Goal: Find specific page/section: Find specific page/section

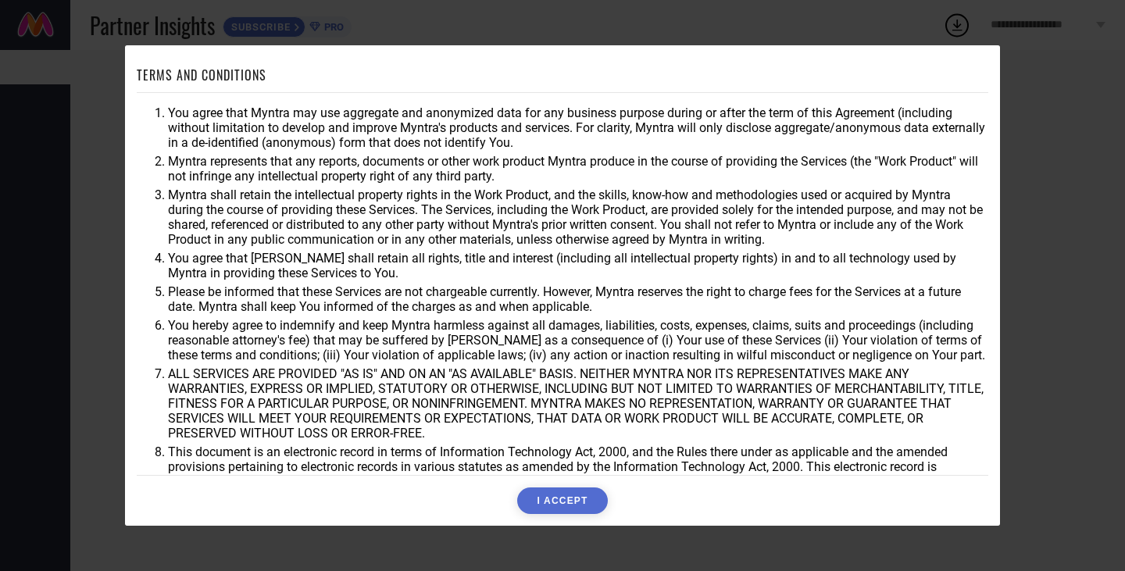
click at [565, 501] on button "I ACCEPT" at bounding box center [562, 500] width 90 height 27
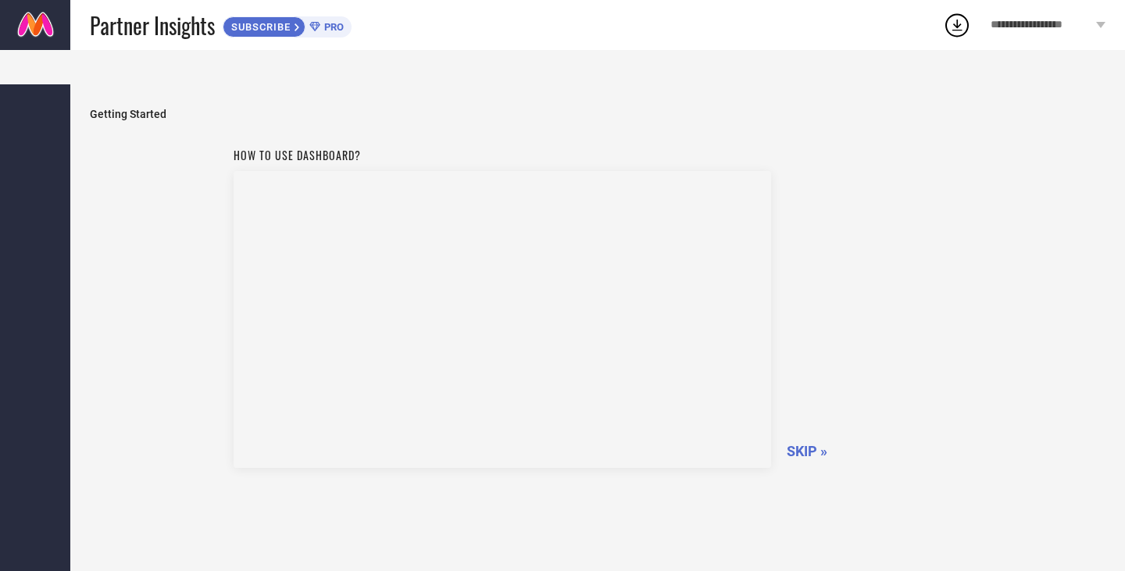
click at [808, 443] on span "SKIP »" at bounding box center [807, 451] width 41 height 16
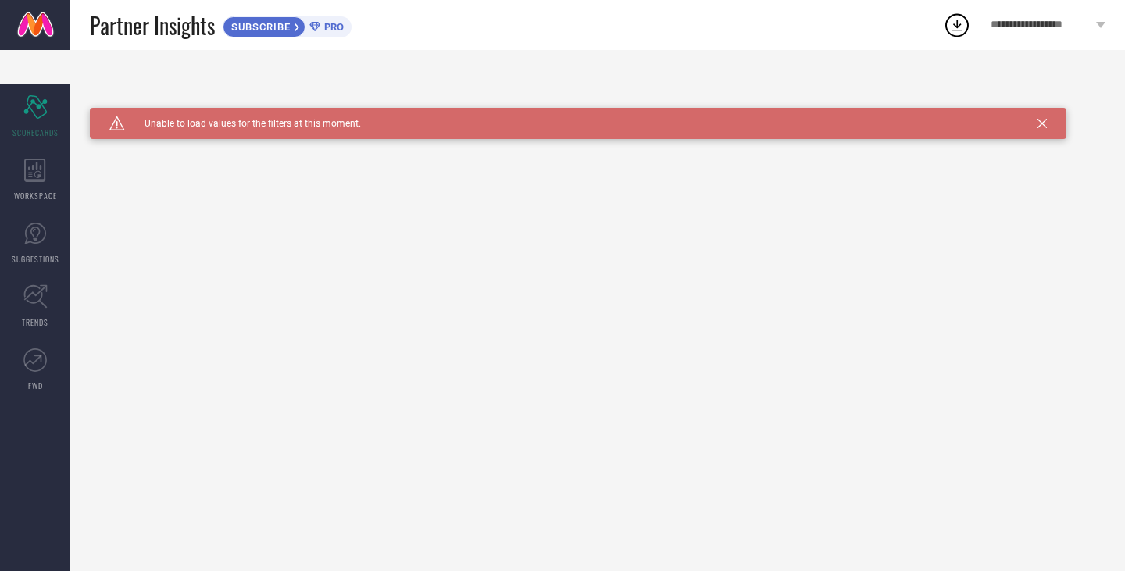
click at [1035, 108] on div "Caution Created with Sketch. Unable to load values for the filters at this mome…" at bounding box center [578, 123] width 976 height 31
click at [1042, 119] on icon at bounding box center [1041, 123] width 9 height 9
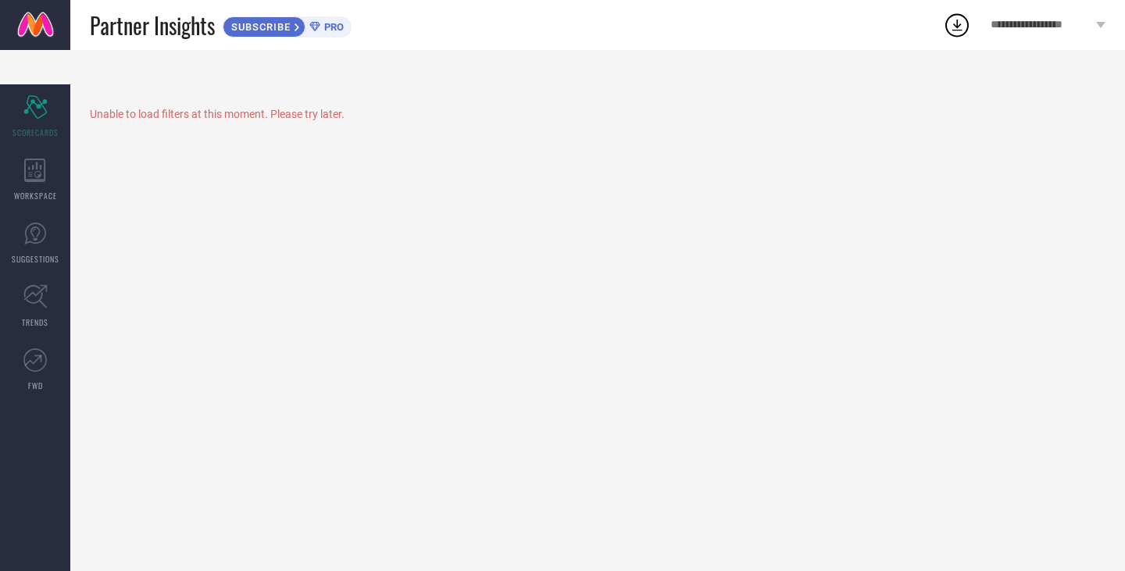
click at [332, 25] on span "PRO" at bounding box center [331, 27] width 23 height 12
